Goal: Information Seeking & Learning: Learn about a topic

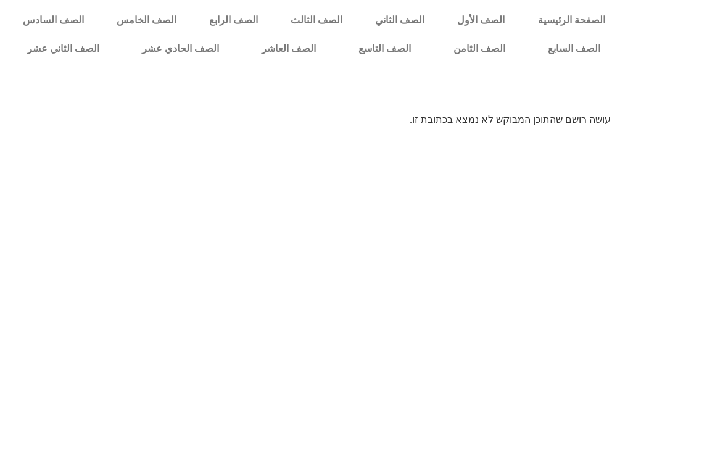
click at [378, 58] on link "الصف التاسع" at bounding box center [385, 49] width 95 height 28
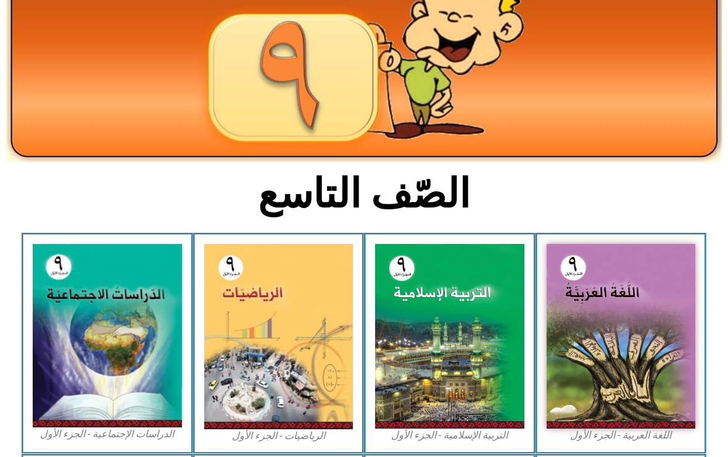
scroll to position [149, 0]
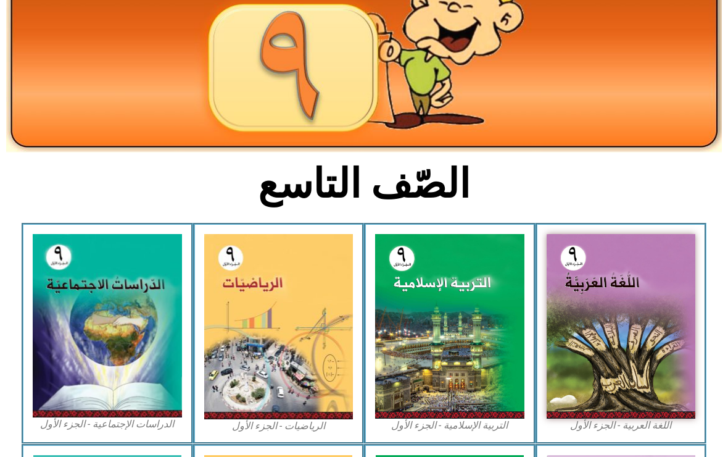
click at [262, 291] on img at bounding box center [278, 326] width 149 height 185
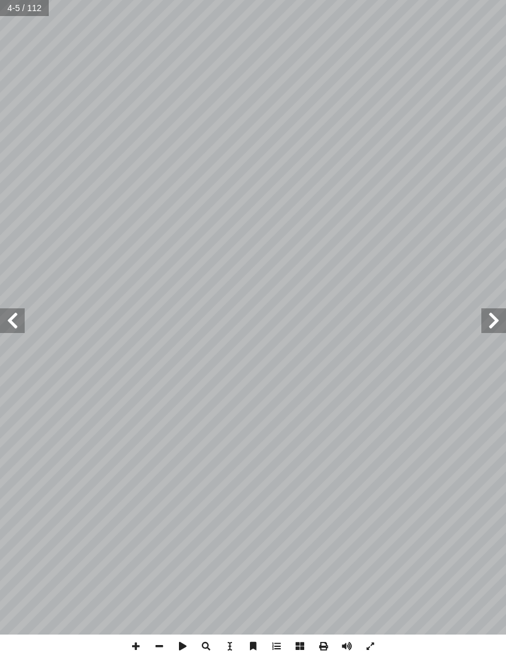
click at [18, 319] on span at bounding box center [12, 321] width 25 height 25
click at [16, 328] on span at bounding box center [12, 321] width 25 height 25
